Goal: Task Accomplishment & Management: Use online tool/utility

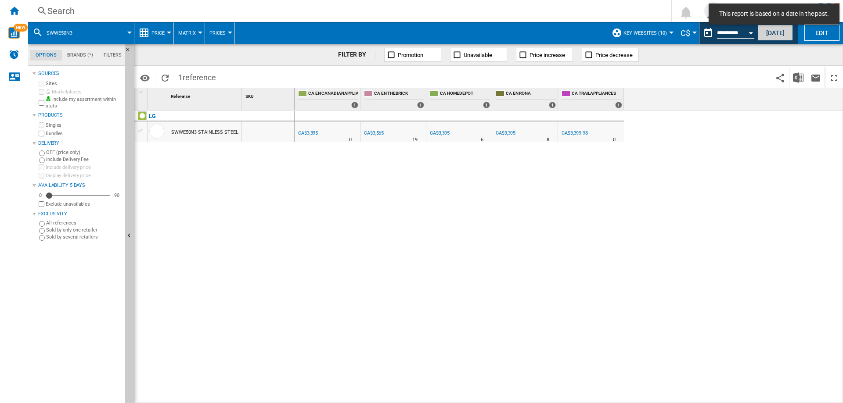
click at [773, 29] on button "[DATE]" at bounding box center [775, 33] width 35 height 16
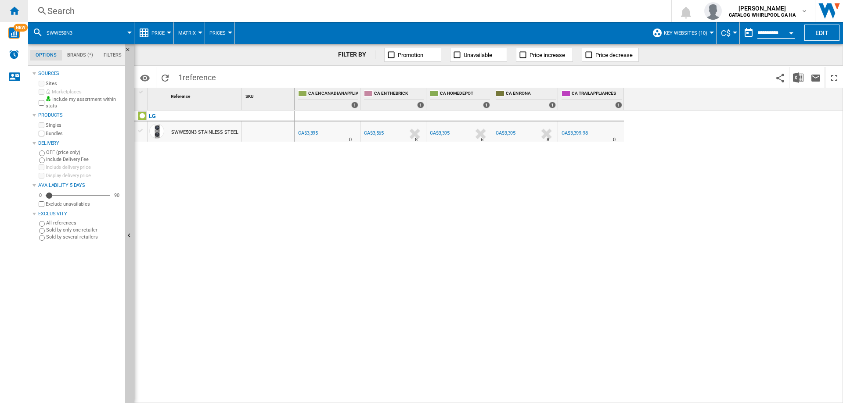
click at [18, 8] on ng-md-icon "Home" at bounding box center [14, 10] width 11 height 11
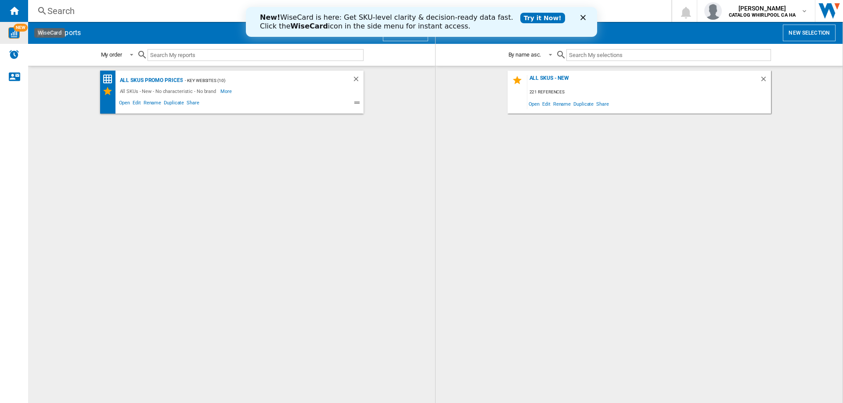
click at [14, 36] on img "WiseCard" at bounding box center [13, 32] width 11 height 11
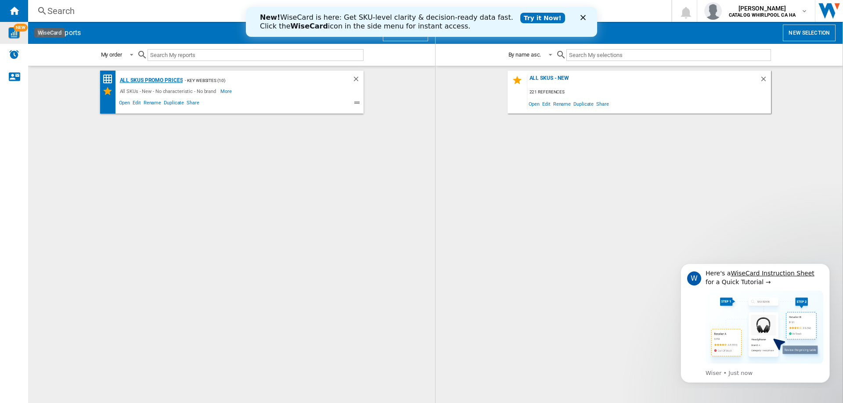
click at [149, 82] on div "All SKUs Promo Prices" at bounding box center [150, 80] width 65 height 11
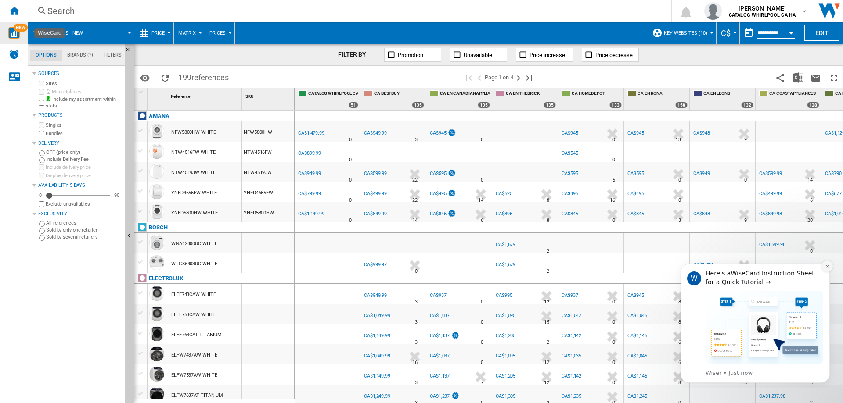
click at [831, 267] on button "Dismiss notification" at bounding box center [826, 266] width 11 height 11
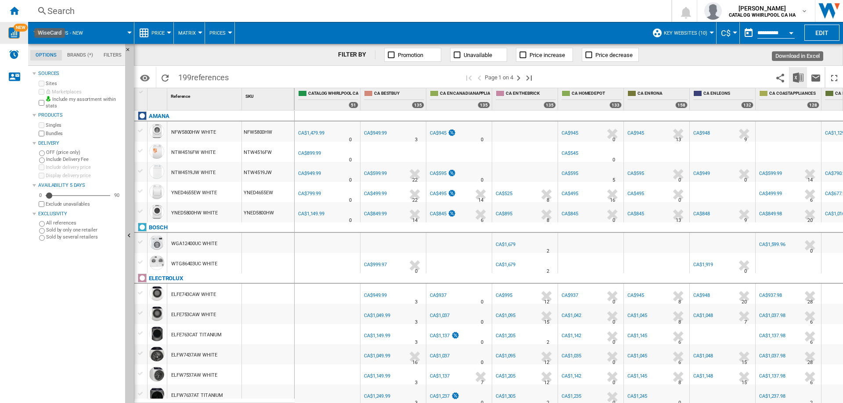
click at [799, 76] on img "Download in Excel" at bounding box center [798, 77] width 11 height 11
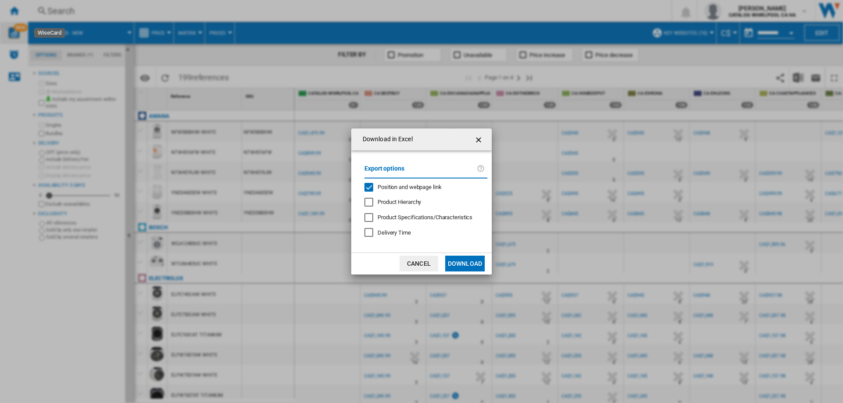
click at [369, 184] on div "Position and webpage link" at bounding box center [368, 187] width 9 height 9
click at [451, 262] on button "Download" at bounding box center [465, 264] width 40 height 16
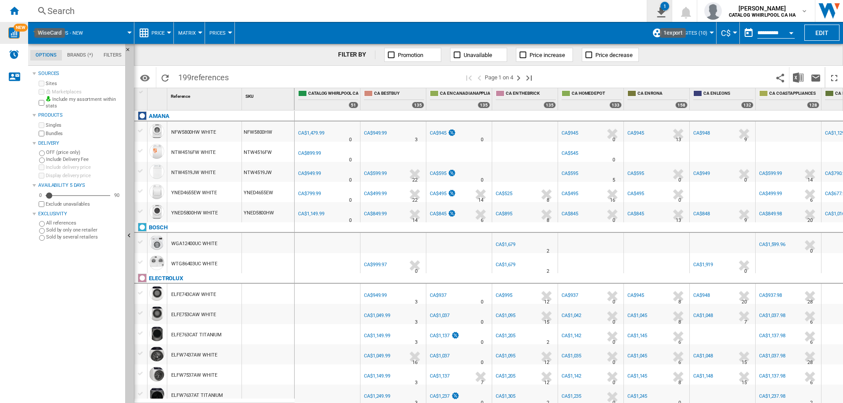
click at [663, 13] on ng-md-icon "1\a export" at bounding box center [659, 11] width 11 height 11
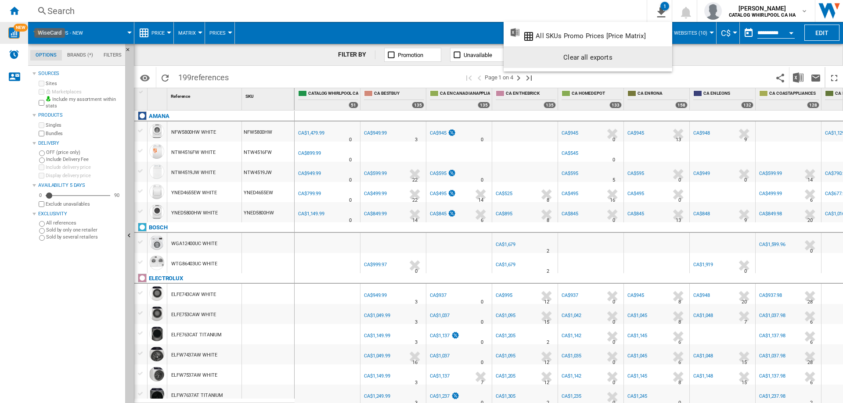
click at [579, 53] on div "Clear all exports" at bounding box center [588, 58] width 155 height 16
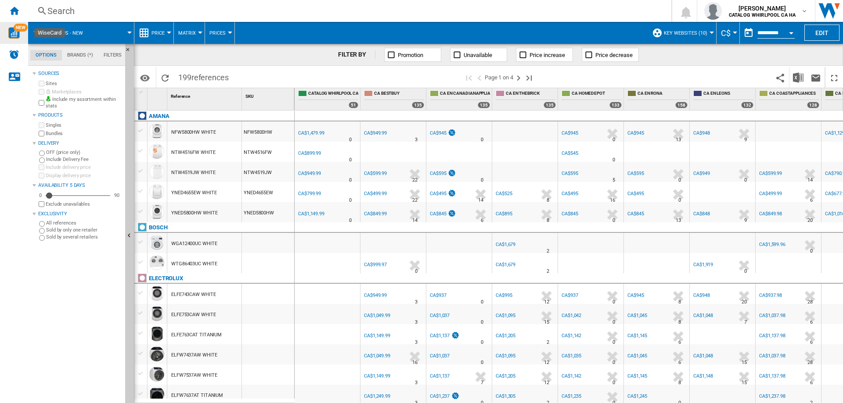
click at [62, 12] on div "Search" at bounding box center [347, 11] width 601 height 12
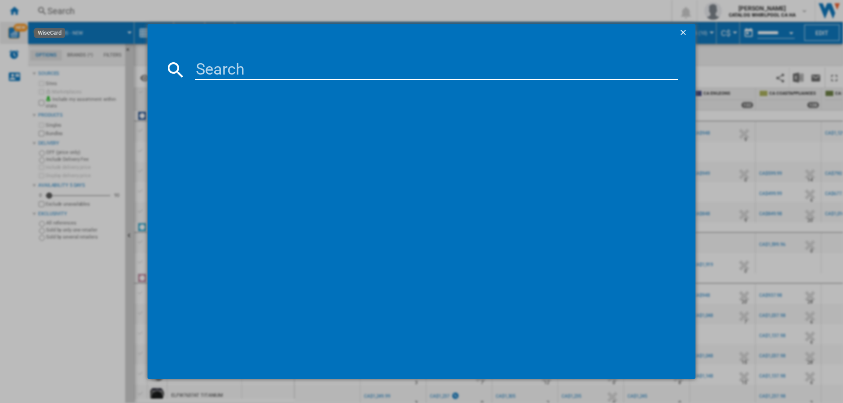
click at [270, 72] on input at bounding box center [436, 69] width 483 height 21
paste input "DVE52DG5505WAC"
type input "DVE52DG5505WAC"
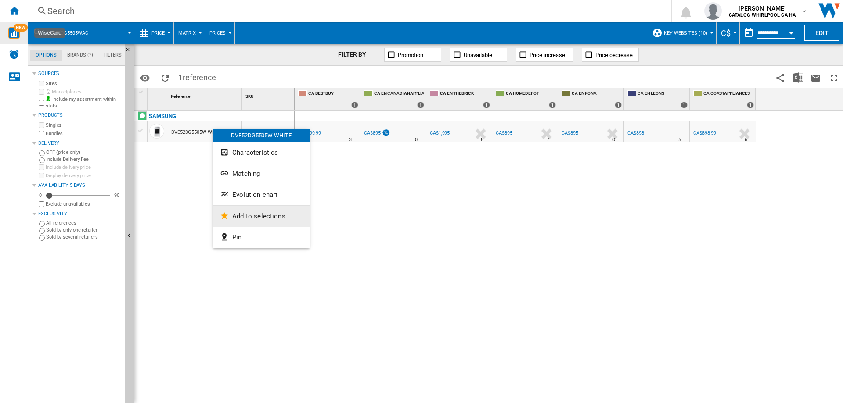
click at [262, 216] on span "Add to selections..." at bounding box center [261, 216] width 58 height 8
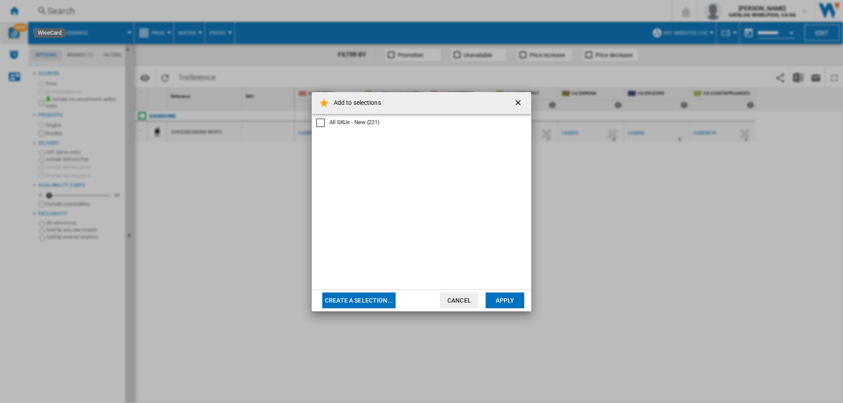
click at [320, 123] on div "All SKUs - New" at bounding box center [320, 123] width 9 height 9
click at [517, 298] on button "Apply" at bounding box center [505, 301] width 39 height 16
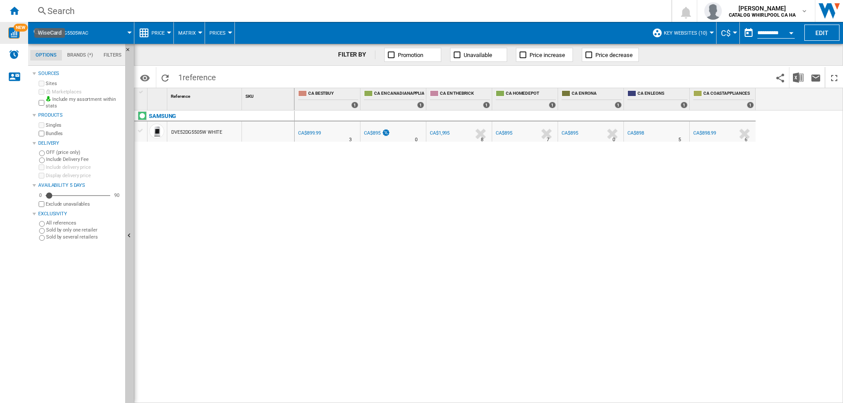
click at [126, 10] on div "Search" at bounding box center [347, 11] width 601 height 12
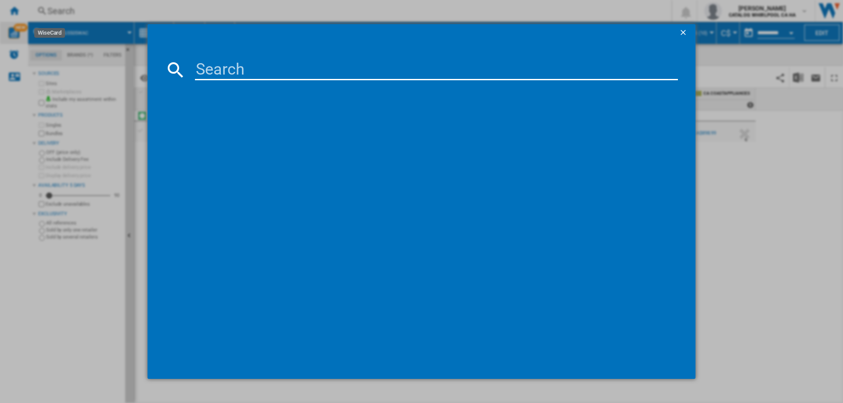
type input "WA52DG5500AWUS"
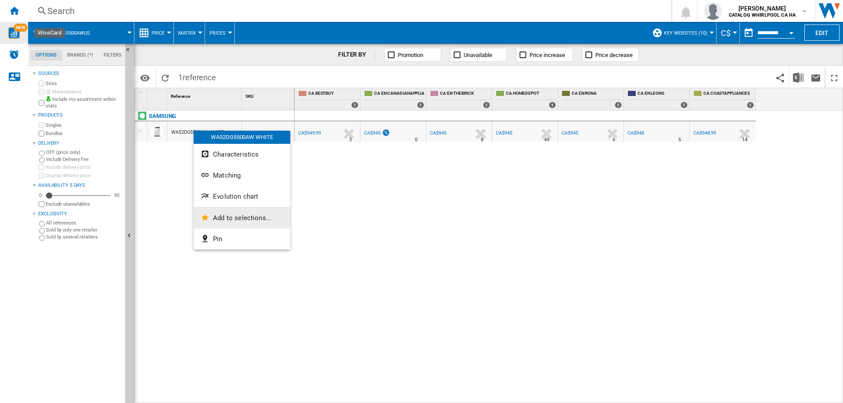
click at [238, 218] on span "Add to selections..." at bounding box center [242, 218] width 58 height 8
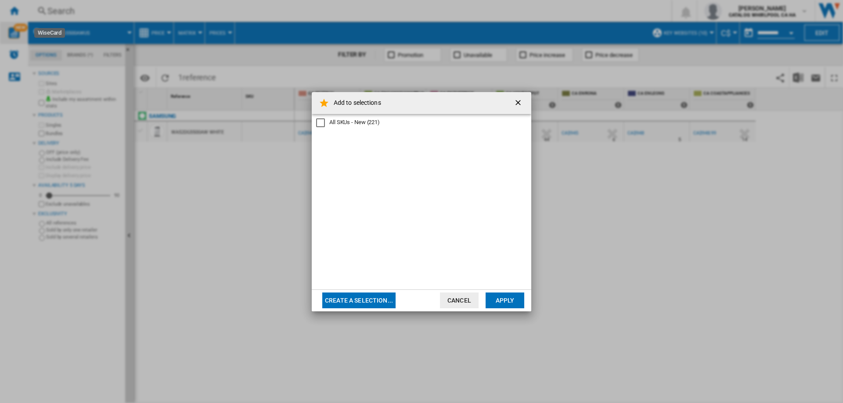
click at [318, 123] on div "All SKUs - New" at bounding box center [320, 123] width 9 height 9
click at [508, 302] on button "Apply" at bounding box center [505, 301] width 39 height 16
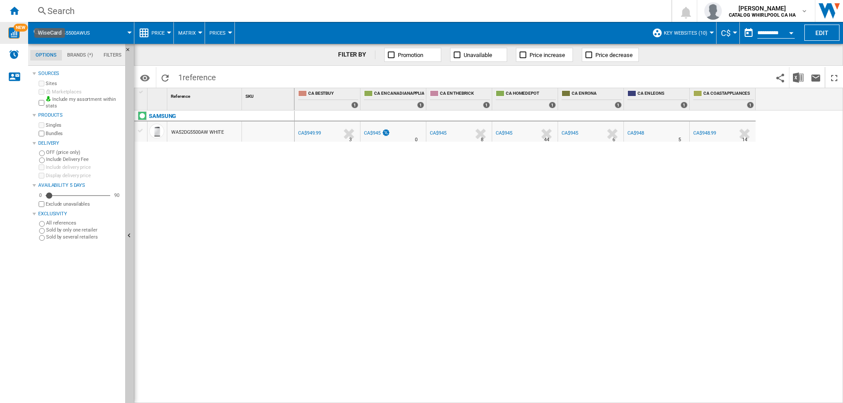
click at [68, 7] on div "Search" at bounding box center [347, 11] width 601 height 12
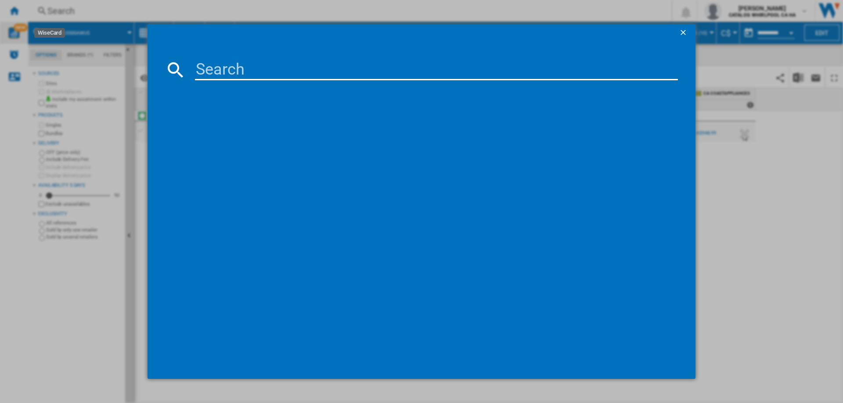
type input "GTX34EBMRWS"
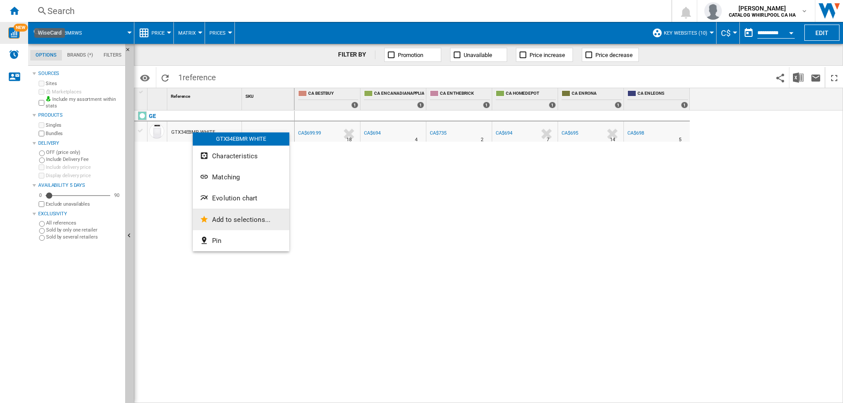
click at [214, 218] on span "Add to selections..." at bounding box center [241, 220] width 58 height 8
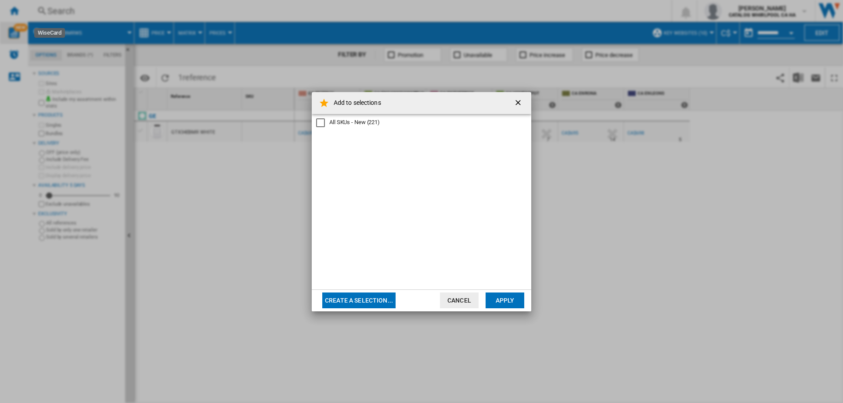
click at [341, 121] on div "All SKUs - New (221)" at bounding box center [354, 123] width 50 height 8
click at [505, 299] on button "Apply" at bounding box center [505, 301] width 39 height 16
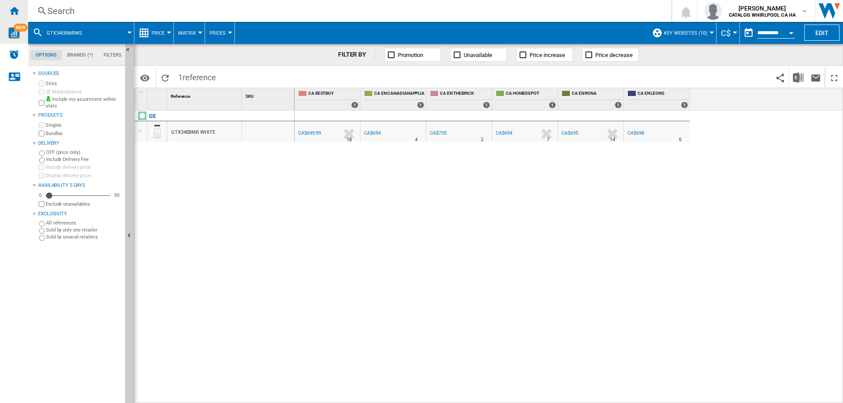
click at [15, 8] on ng-md-icon "Home" at bounding box center [14, 10] width 11 height 11
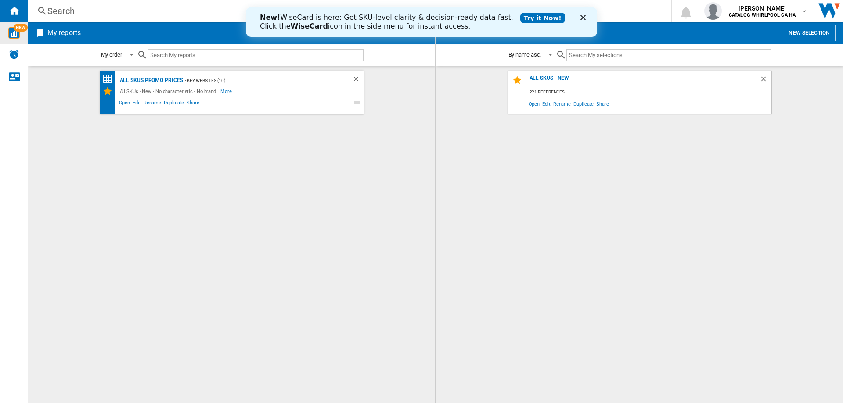
click at [582, 19] on polygon "Close" at bounding box center [582, 17] width 5 height 5
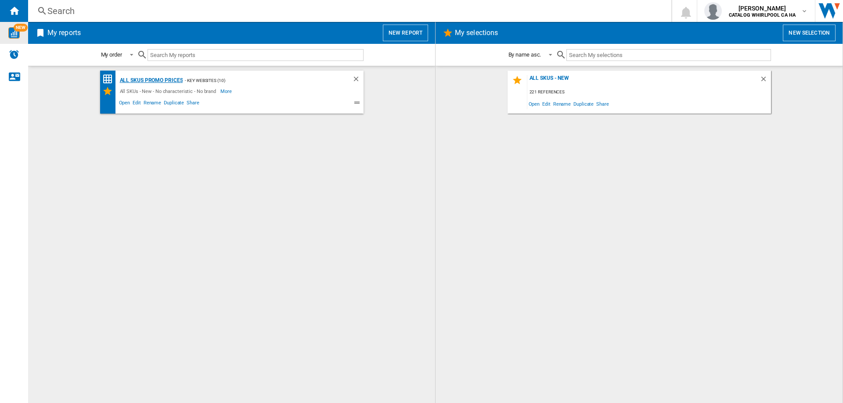
click at [169, 79] on div "All SKUs Promo Prices" at bounding box center [150, 80] width 65 height 11
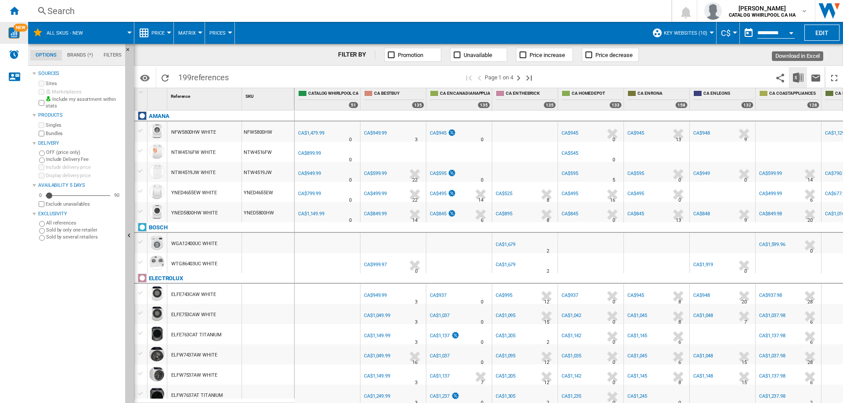
click at [802, 76] on img "Download in Excel" at bounding box center [798, 77] width 11 height 11
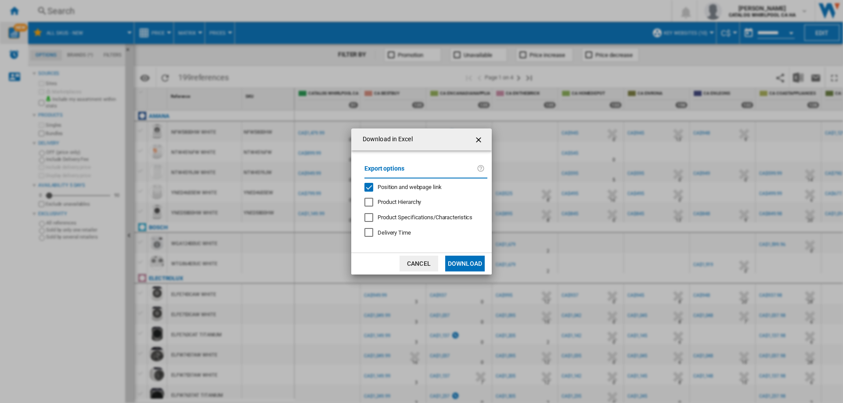
click at [367, 184] on div "Position and webpage link" at bounding box center [368, 187] width 9 height 9
click at [468, 260] on button "Download" at bounding box center [465, 264] width 40 height 16
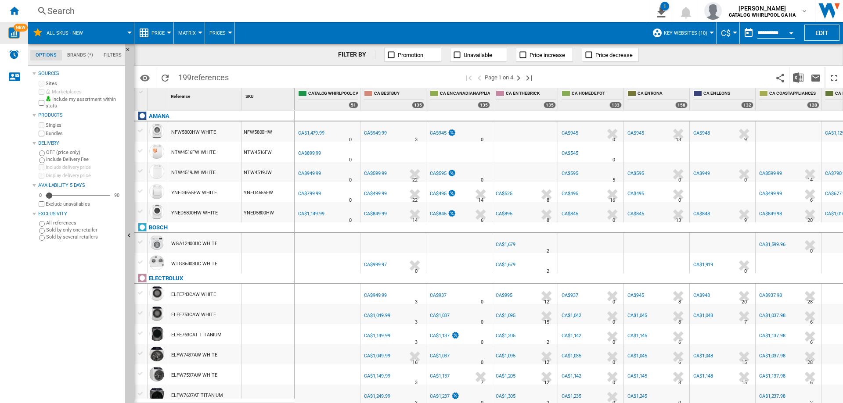
click at [68, 11] on div "Search" at bounding box center [335, 11] width 576 height 12
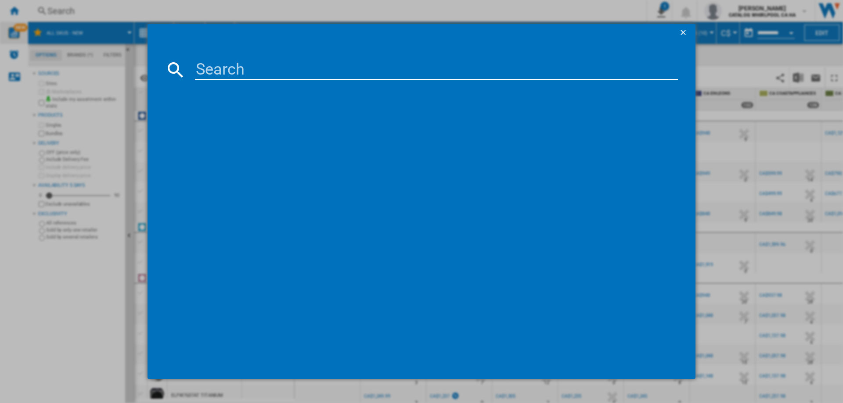
type input "WA52DG5500"
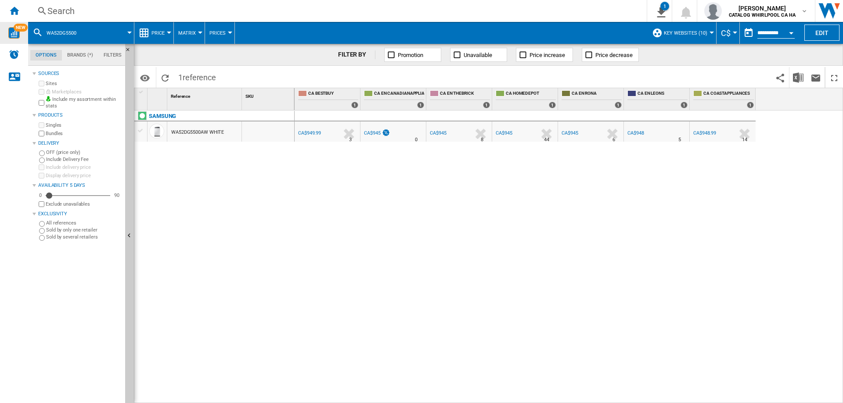
click at [62, 10] on div "Search" at bounding box center [335, 11] width 576 height 12
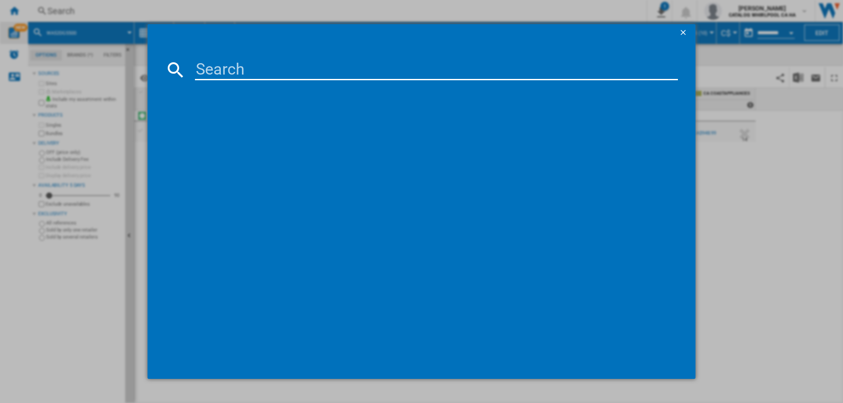
type input "DVE51CG8005VAC"
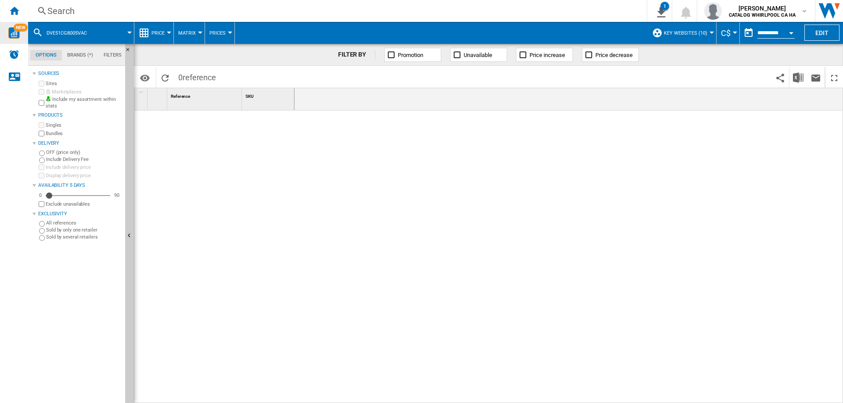
click at [83, 13] on div "Search" at bounding box center [335, 11] width 576 height 12
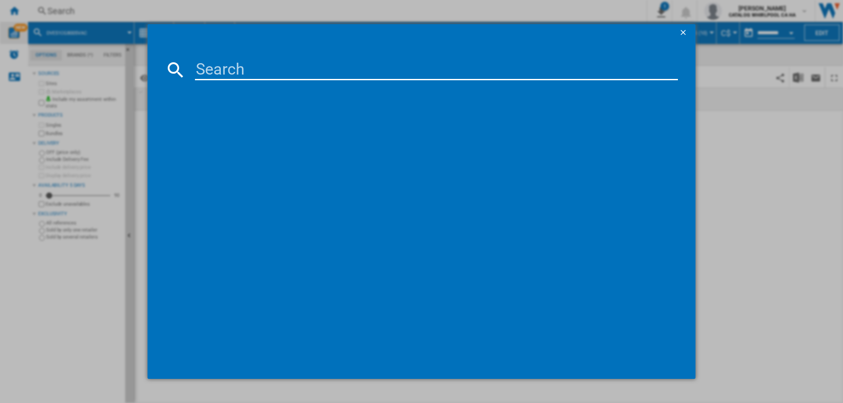
type input "DVE51CG8005VAC"
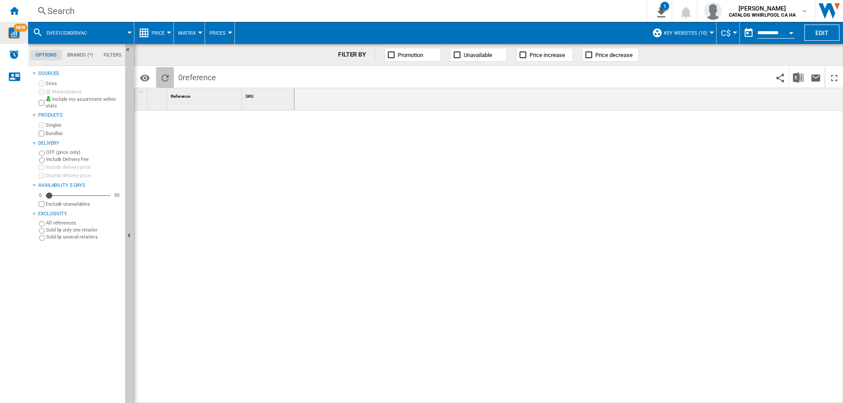
click at [166, 76] on ng-md-icon "Reload" at bounding box center [165, 78] width 11 height 11
click at [75, 14] on div "Search" at bounding box center [335, 11] width 576 height 12
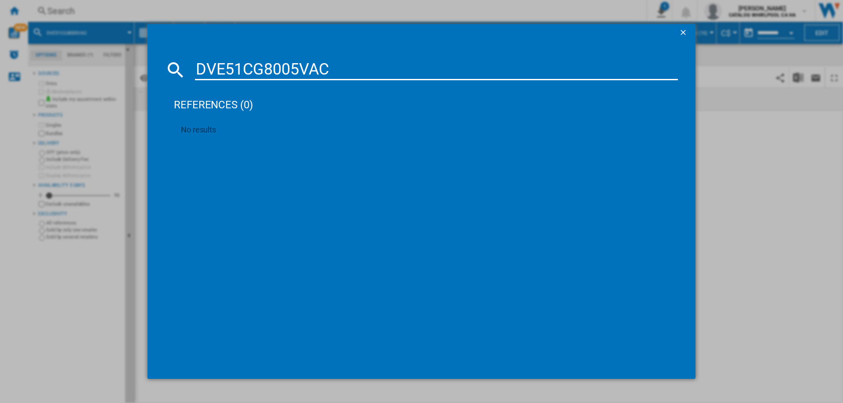
type input "DVE51CG8005VAC"
click at [686, 29] on ng-md-icon "getI18NText('BUTTONS.CLOSE_DIALOG')" at bounding box center [684, 33] width 11 height 11
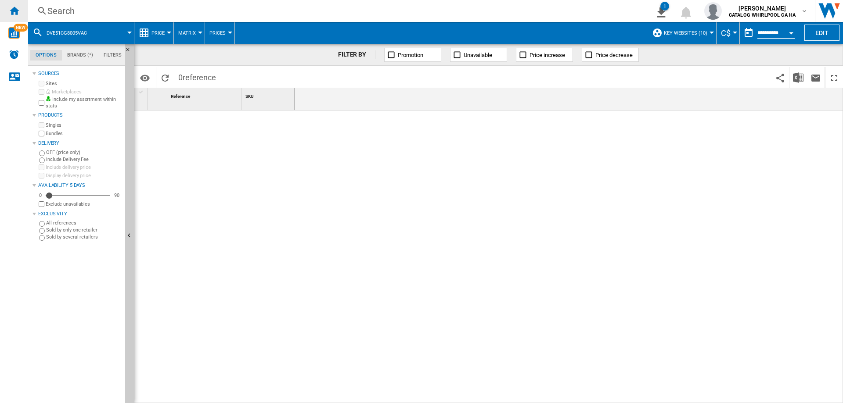
click at [19, 7] on ng-md-icon "Home" at bounding box center [14, 10] width 11 height 11
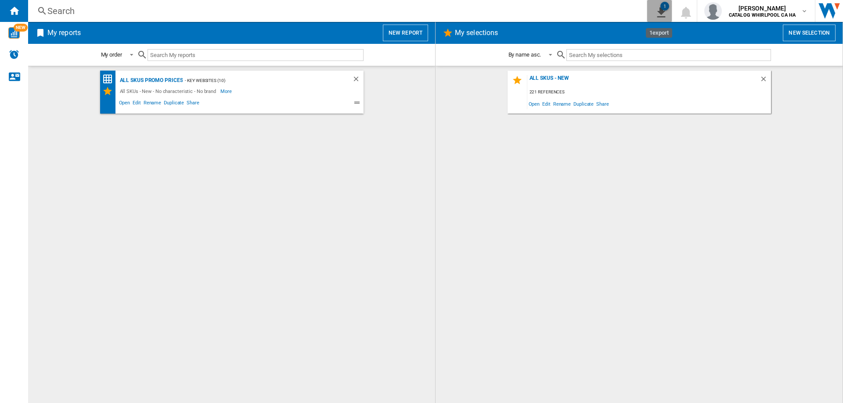
click at [660, 11] on ng-md-icon "1\a export" at bounding box center [659, 11] width 11 height 11
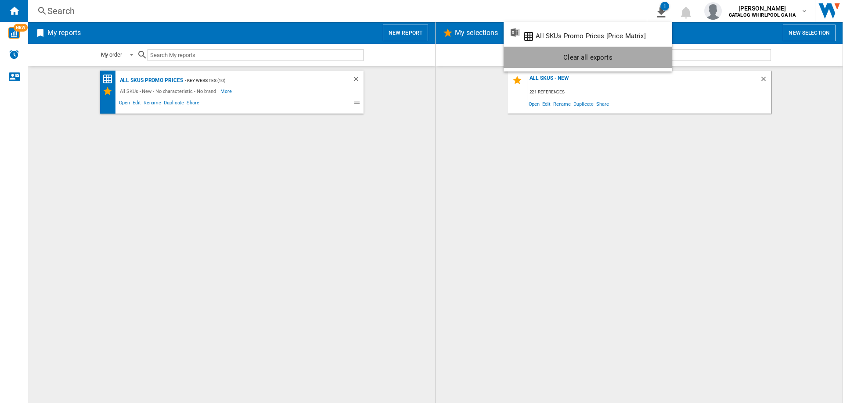
click at [603, 56] on div "Clear all exports" at bounding box center [588, 58] width 155 height 16
